Goal: Consume media (video, audio)

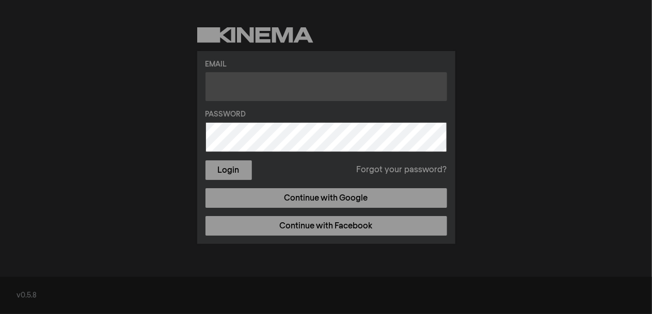
click at [246, 78] on input "text" at bounding box center [325, 86] width 241 height 29
type input "[PERSON_NAME][EMAIL_ADDRESS][DOMAIN_NAME]"
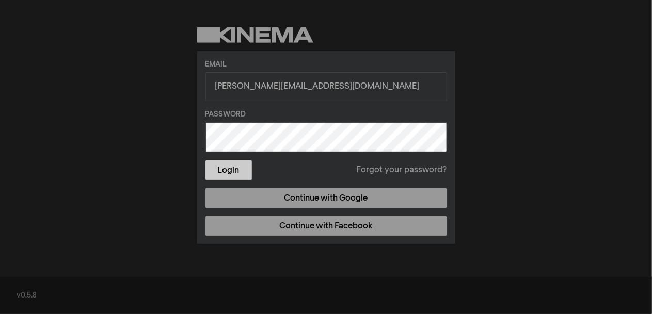
click at [223, 168] on button "Login" at bounding box center [228, 170] width 46 height 20
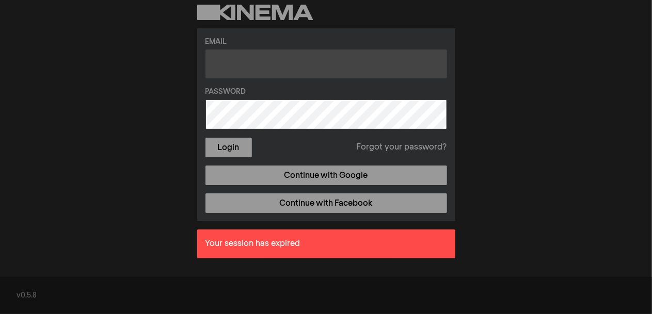
click at [300, 57] on input "text" at bounding box center [325, 64] width 241 height 29
type input "barbara.scozzi@gmail.com"
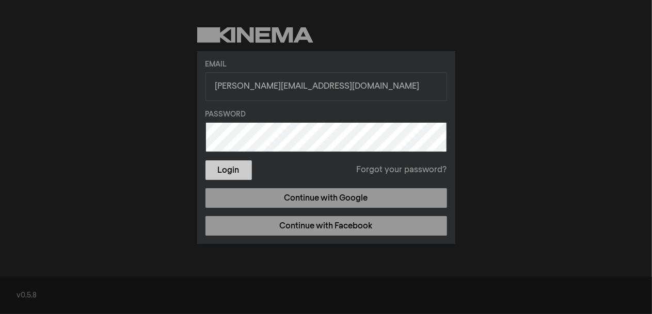
click at [237, 168] on button "Login" at bounding box center [228, 170] width 46 height 20
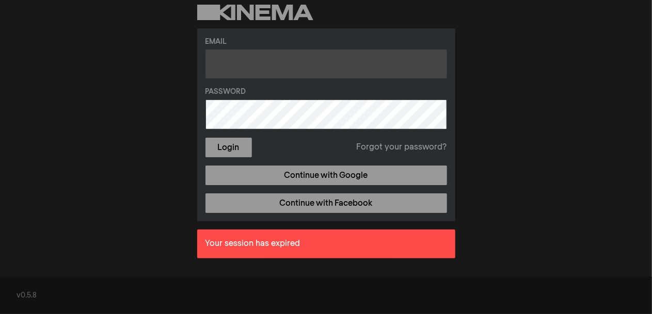
click at [216, 66] on input "text" at bounding box center [325, 64] width 241 height 29
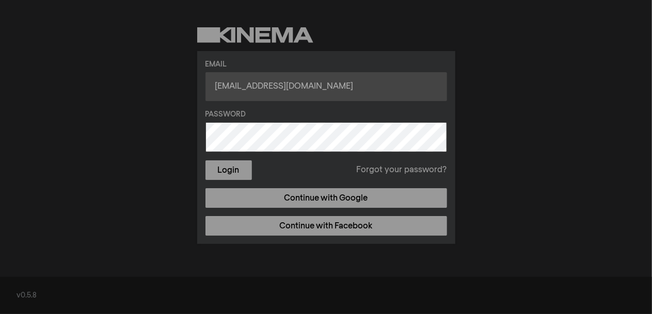
type input "carosinoxpalestina@gmail.com"
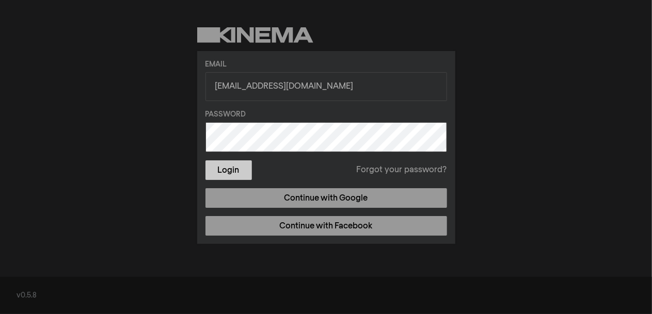
click at [227, 167] on button "Login" at bounding box center [228, 170] width 46 height 20
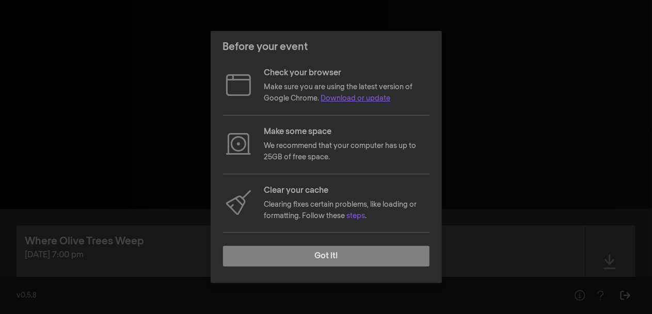
click at [350, 97] on link "Download or update" at bounding box center [356, 98] width 70 height 7
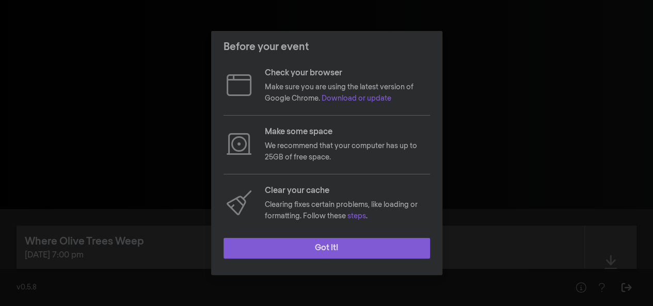
click at [276, 243] on button "Got it!" at bounding box center [326, 248] width 206 height 21
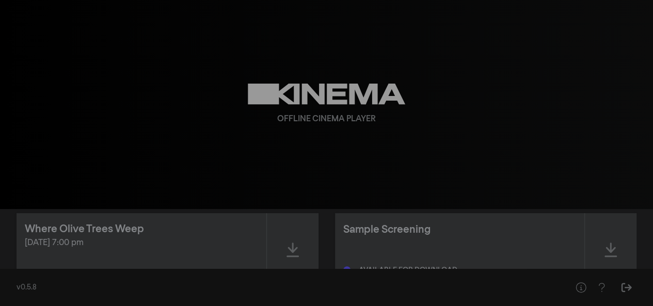
scroll to position [20, 0]
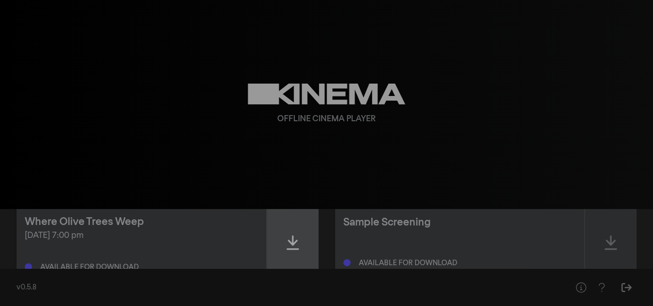
click at [296, 238] on icon at bounding box center [292, 242] width 12 height 17
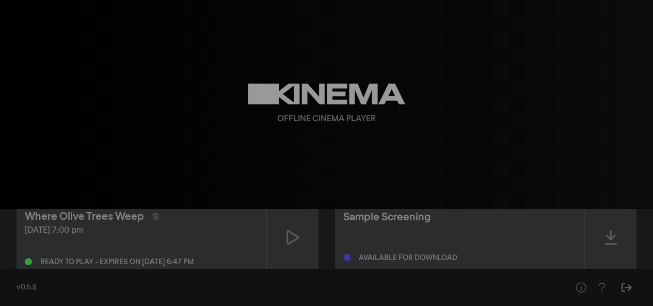
scroll to position [27, 0]
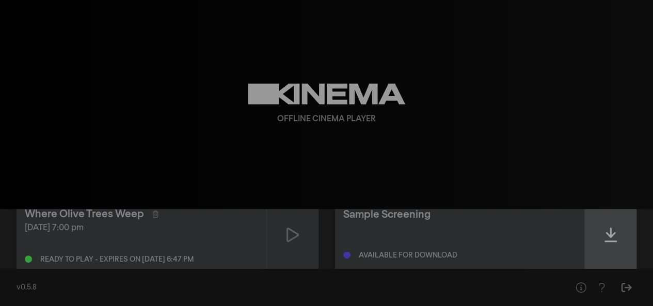
click at [611, 229] on icon at bounding box center [610, 235] width 12 height 17
click at [617, 244] on div at bounding box center [611, 234] width 52 height 73
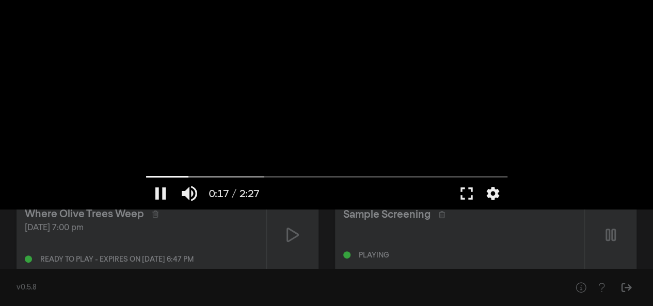
click at [369, 144] on div at bounding box center [327, 104] width 372 height 209
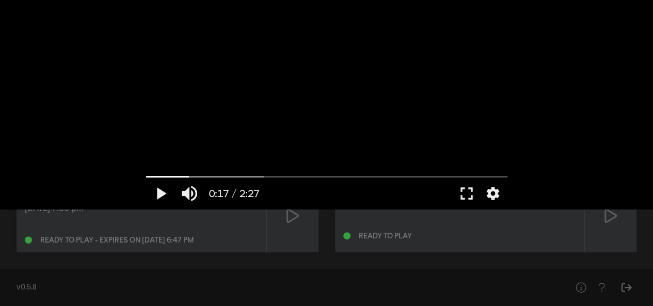
scroll to position [47, 0]
click at [473, 189] on button "fullscreen" at bounding box center [466, 193] width 29 height 31
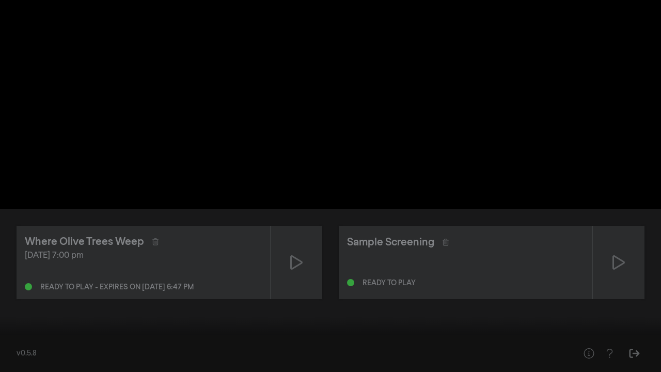
click at [472, 223] on div at bounding box center [330, 186] width 661 height 372
click at [473, 290] on div at bounding box center [330, 186] width 661 height 372
click at [437, 305] on div at bounding box center [361, 356] width 477 height 31
click at [645, 305] on button "settings" at bounding box center [641, 356] width 24 height 31
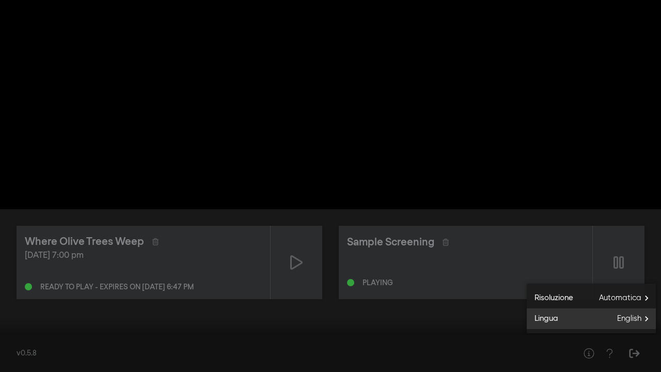
click at [640, 305] on span "English" at bounding box center [636, 318] width 39 height 15
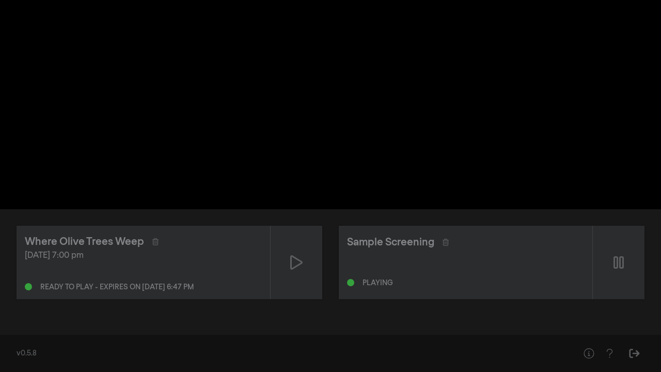
click at [640, 305] on button "English done" at bounding box center [590, 320] width 129 height 15
click at [614, 305] on button "fullscreen_exit" at bounding box center [614, 356] width 29 height 31
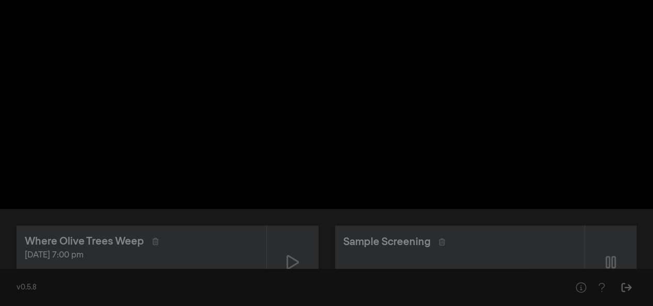
click at [600, 166] on div "pause 0:41 / 2:27 volume_up fullscreen settings closed_caption Sottotitoli Disa…" at bounding box center [326, 104] width 653 height 209
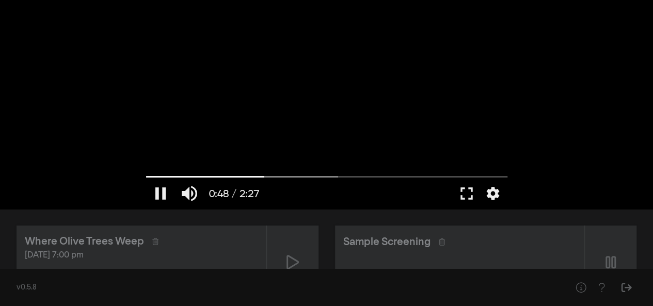
click at [409, 194] on div at bounding box center [358, 193] width 188 height 31
click at [462, 197] on button "fullscreen" at bounding box center [466, 193] width 29 height 31
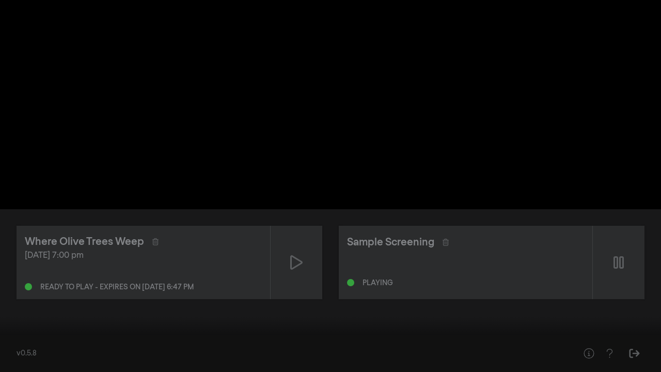
click at [85, 248] on div at bounding box center [330, 186] width 661 height 372
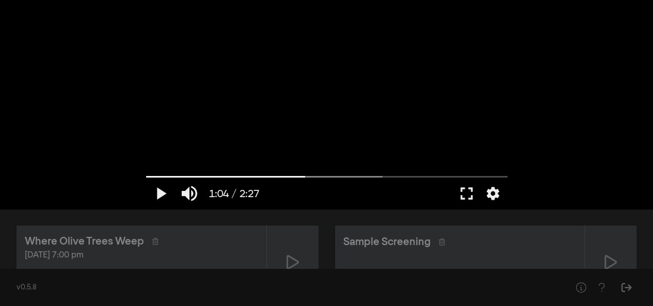
click at [539, 130] on div "play_arrow 1:04 / 2:27 volume_up fullscreen settings closed_caption Sottotitoli…" at bounding box center [326, 104] width 653 height 209
click at [577, 288] on icon "Help" at bounding box center [580, 287] width 13 height 10
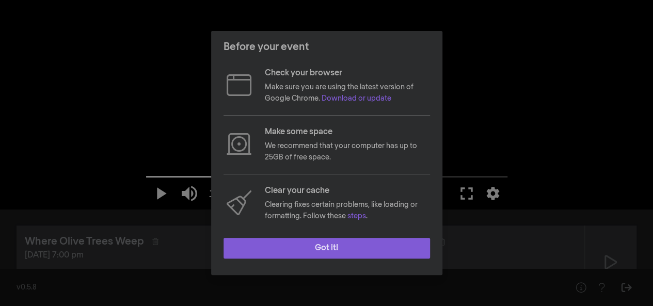
click at [421, 250] on button "Got it!" at bounding box center [326, 248] width 206 height 21
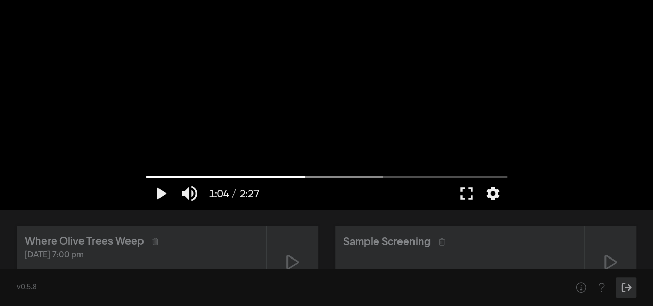
click at [622, 285] on icon "Sign Out" at bounding box center [626, 287] width 13 height 10
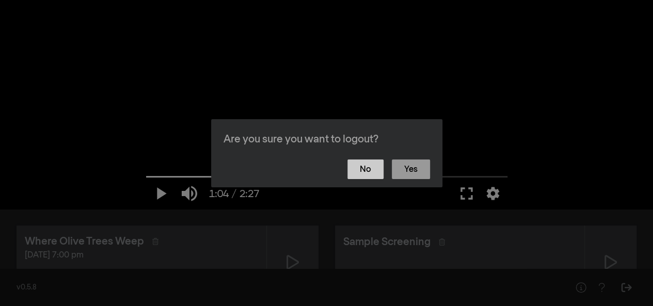
click at [380, 167] on button "No" at bounding box center [365, 169] width 36 height 20
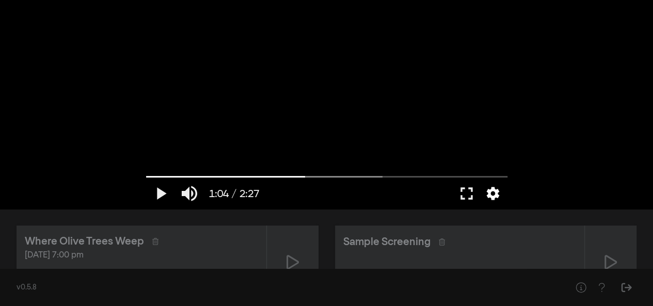
click at [490, 196] on button "settings" at bounding box center [493, 193] width 24 height 31
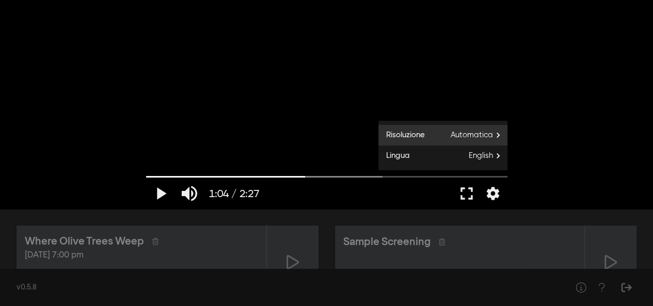
click at [495, 135] on span "Automatica" at bounding box center [478, 134] width 57 height 15
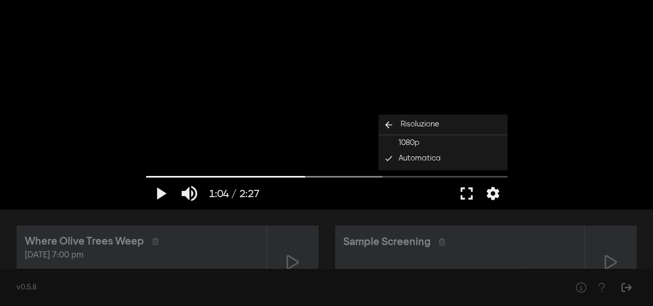
click at [293, 147] on div at bounding box center [327, 104] width 372 height 209
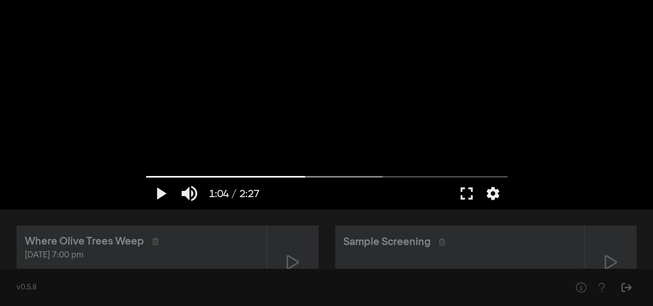
click at [540, 75] on div "play_arrow 1:04 / 2:27 volume_up fullscreen settings closed_caption Sottotitoli…" at bounding box center [326, 104] width 653 height 209
click at [525, 159] on div "play_arrow 1:04 / 2:27 volume_up fullscreen settings closed_caption Sottotitoli…" at bounding box center [326, 104] width 653 height 209
click at [468, 188] on button "fullscreen" at bounding box center [466, 193] width 29 height 31
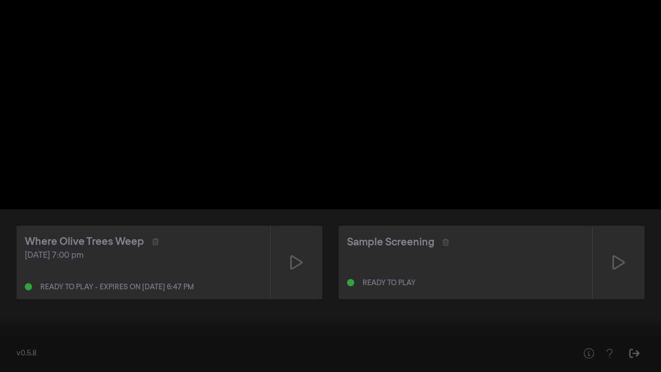
click at [22, 305] on button "play_arrow" at bounding box center [19, 356] width 29 height 31
click at [18, 305] on button "pause" at bounding box center [19, 356] width 29 height 31
type input "76.932473"
